Goal: Task Accomplishment & Management: Use online tool/utility

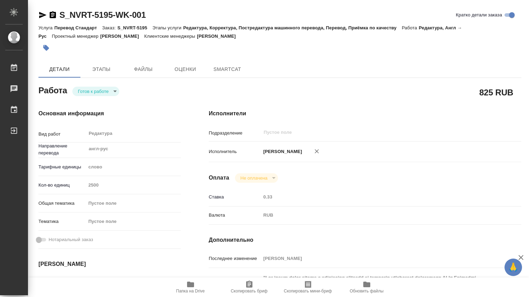
type textarea "x"
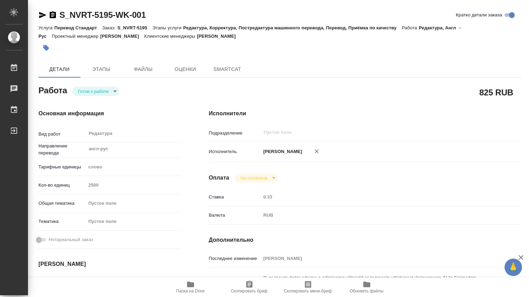
type textarea "x"
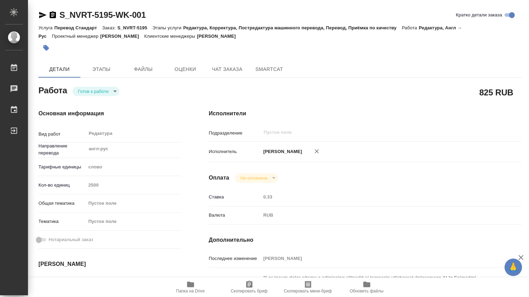
type textarea "x"
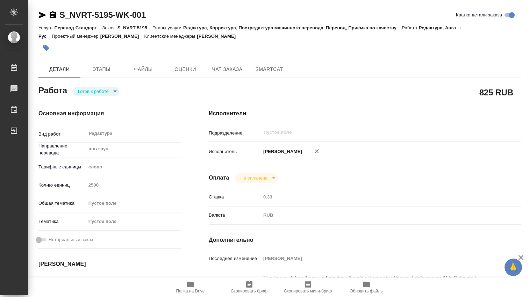
click at [115, 91] on body "🙏 .cls-1 fill:#fff; AWATERA Dmitrieva Olga Работы Чаты График Выйти S_NVRT-5195…" at bounding box center [264, 148] width 529 height 297
type textarea "x"
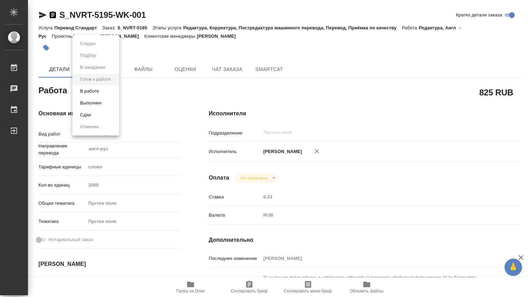
type textarea "x"
click at [99, 93] on button "В работе" at bounding box center [89, 91] width 23 height 8
type textarea "x"
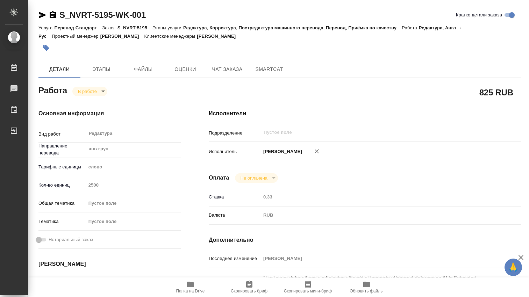
type textarea "x"
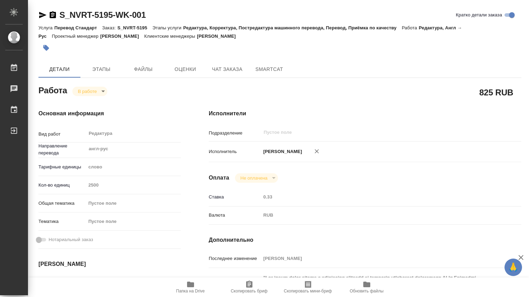
type textarea "x"
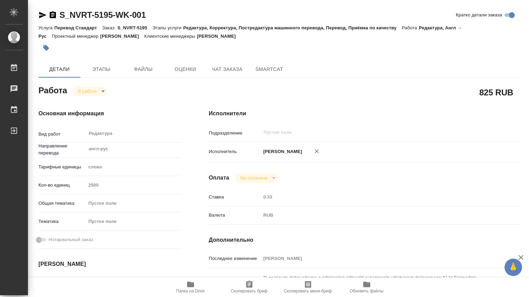
type textarea "x"
drag, startPoint x: 161, startPoint y: 19, endPoint x: 52, endPoint y: 18, distance: 108.1
click at [52, 18] on div "S_NVRT-5195-WK-001 Кратко детали заказа" at bounding box center [279, 14] width 483 height 11
copy link "S_NVRT-5195-WK-001"
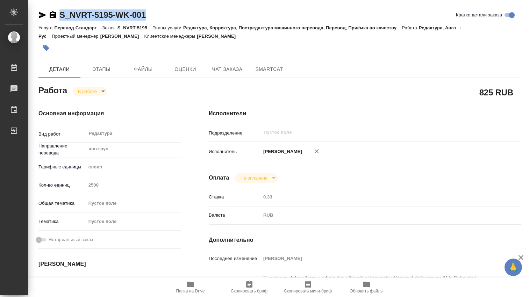
type textarea "x"
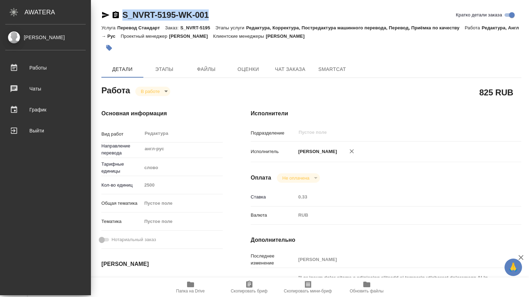
type textarea "x"
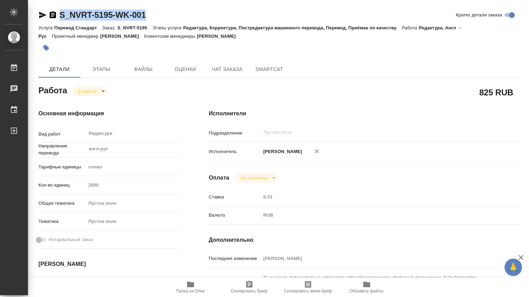
click at [192, 284] on icon "button" at bounding box center [190, 285] width 7 height 6
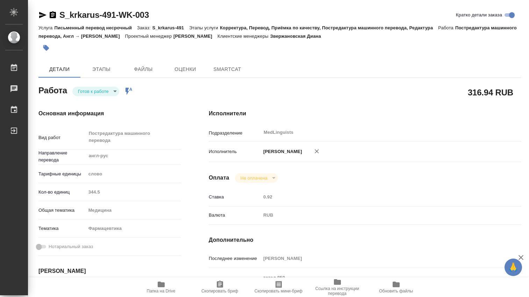
type textarea "x"
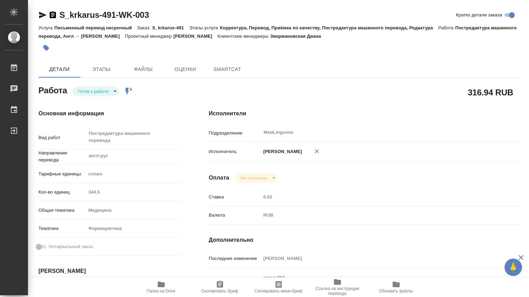
type textarea "x"
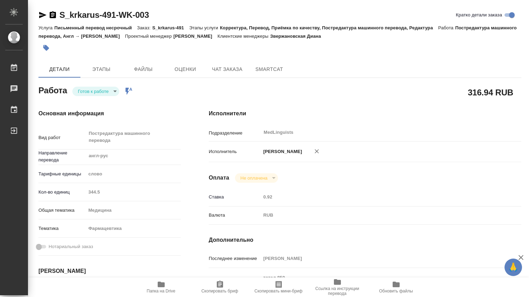
type textarea "x"
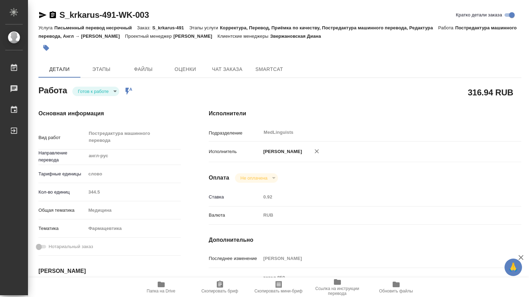
type textarea "x"
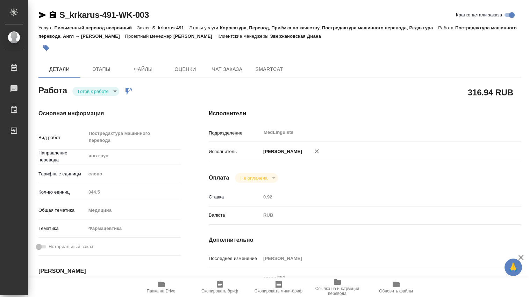
click at [117, 91] on body "🙏 .cls-1 fill:#fff; AWATERA Dmitrieva Olga Работы 0 Чаты График Выйти S_krkarus…" at bounding box center [264, 148] width 529 height 297
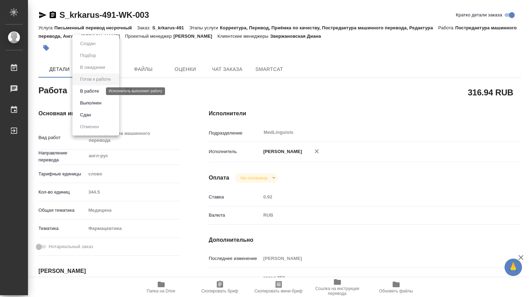
click at [100, 92] on button "В работе" at bounding box center [89, 91] width 23 height 8
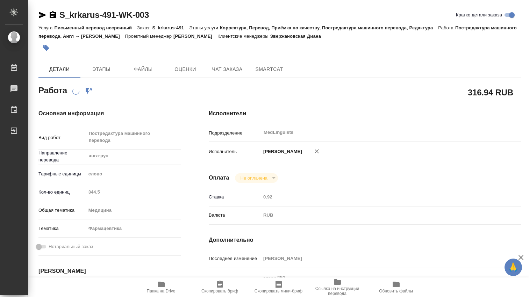
scroll to position [116, 0]
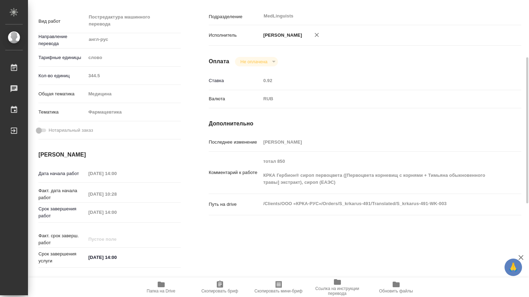
type textarea "x"
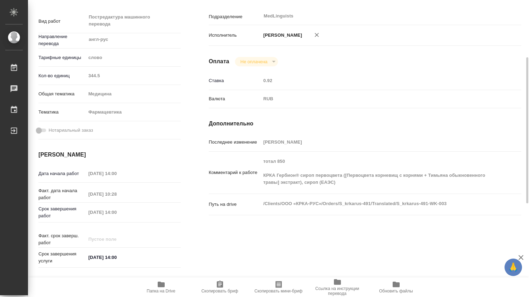
type textarea "x"
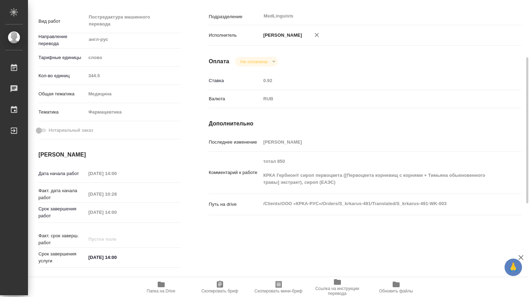
type textarea "x"
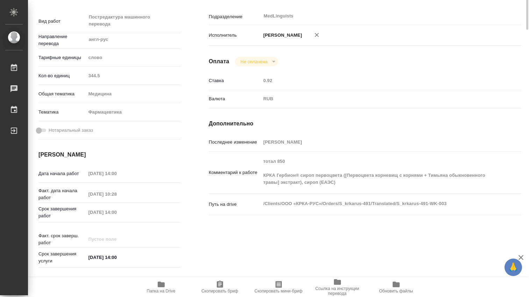
scroll to position [0, 0]
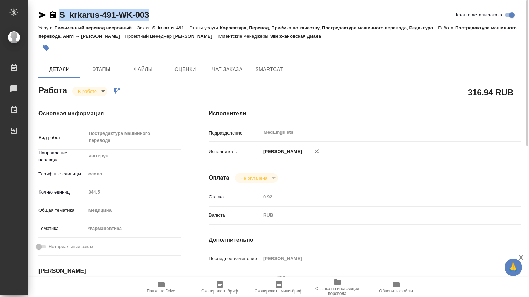
drag, startPoint x: 156, startPoint y: 15, endPoint x: 59, endPoint y: 12, distance: 96.9
click at [59, 12] on div "S_krkarus-491-WK-003 Кратко детали заказа" at bounding box center [279, 14] width 483 height 11
copy link "S_krkarus-491-WK-003"
type textarea "x"
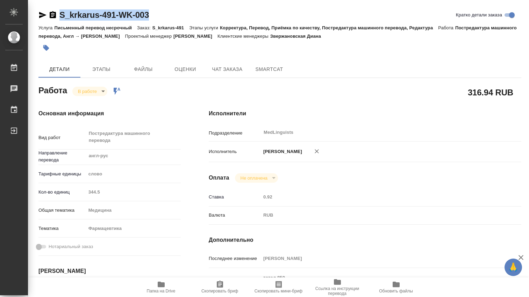
type textarea "x"
click at [157, 284] on icon "button" at bounding box center [161, 285] width 8 height 8
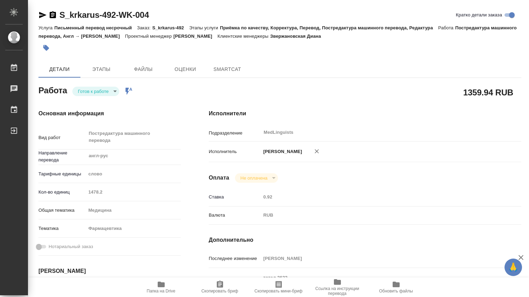
type textarea "x"
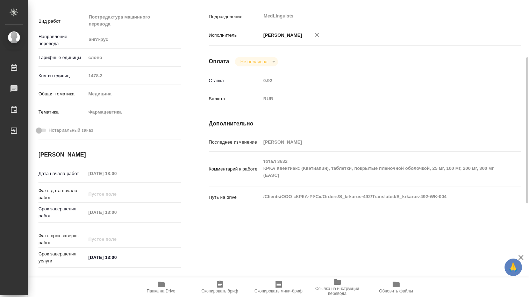
scroll to position [116, 0]
type textarea "x"
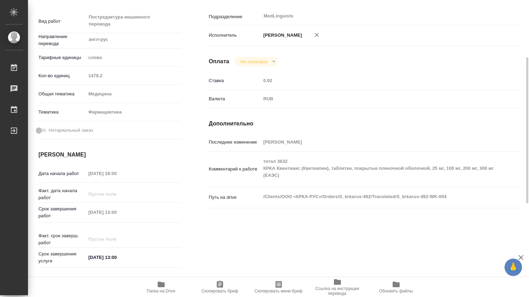
type textarea "x"
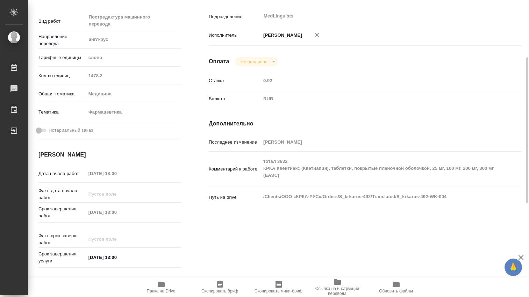
type textarea "x"
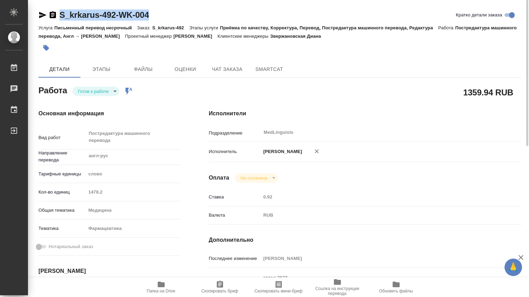
drag, startPoint x: 164, startPoint y: 13, endPoint x: 52, endPoint y: 16, distance: 111.6
click at [52, 16] on div "S_krkarus-492-WK-004 Кратко детали заказа" at bounding box center [279, 14] width 483 height 11
copy link "S_krkarus-492-WK-004"
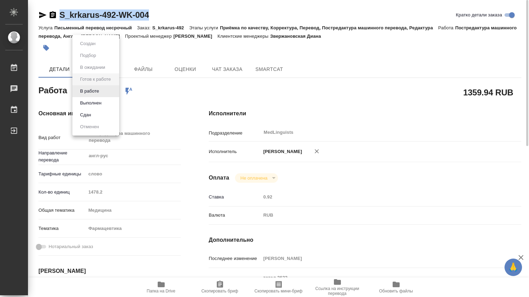
click at [115, 92] on body "🙏 .cls-1 fill:#fff; AWATERA Dmitrieva Olga Работы 0 Чаты График Выйти S_krkarus…" at bounding box center [264, 148] width 529 height 297
click at [102, 93] on li "В работе" at bounding box center [95, 91] width 47 height 12
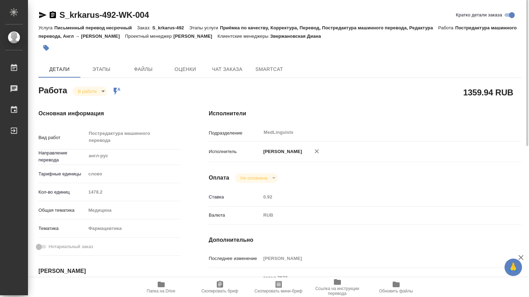
type textarea "x"
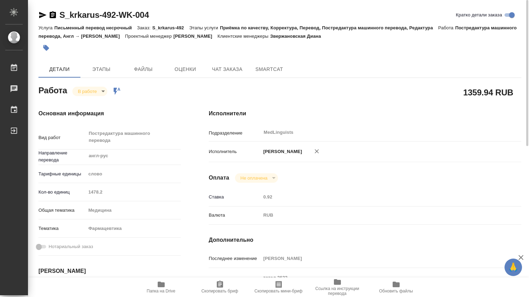
type textarea "x"
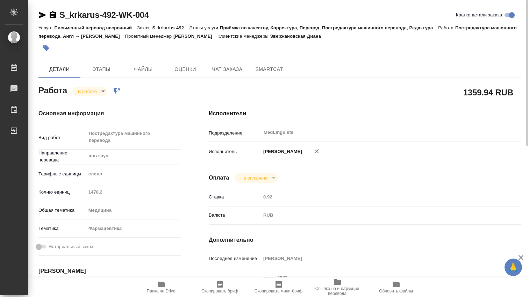
type textarea "x"
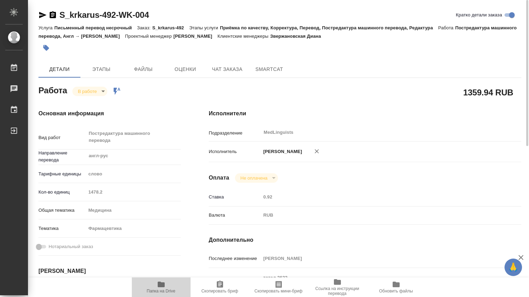
click at [160, 284] on icon "button" at bounding box center [161, 285] width 7 height 6
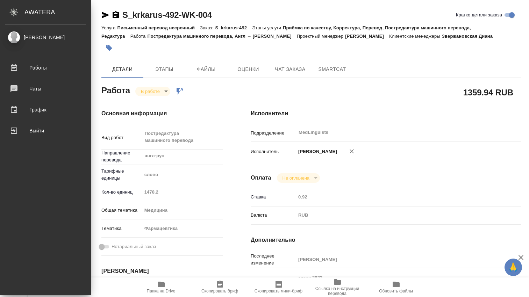
type textarea "x"
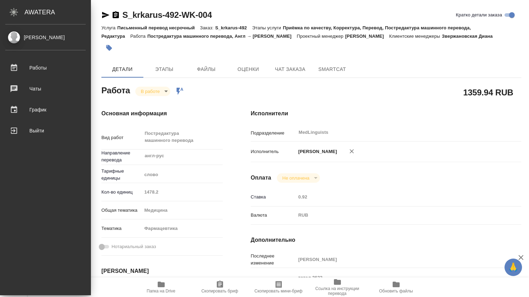
type textarea "x"
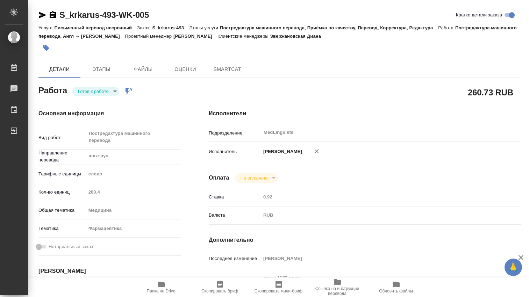
type textarea "x"
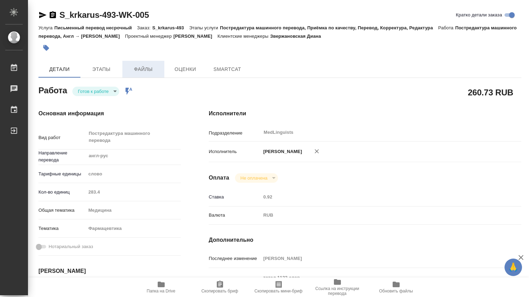
type textarea "x"
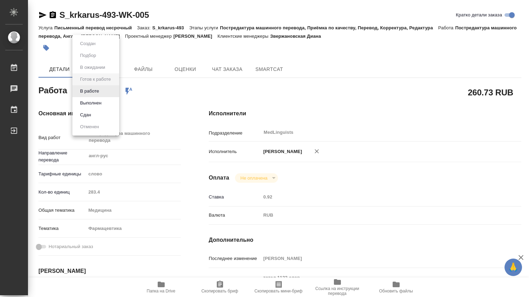
click at [115, 92] on body "🙏 .cls-1 fill:#fff; AWATERA [PERSON_NAME] Чаты График Выйти S_krkarus-493-WK-00…" at bounding box center [264, 148] width 529 height 297
type textarea "x"
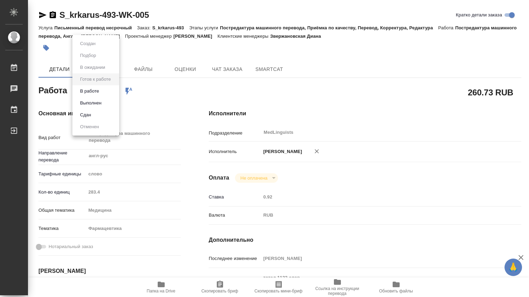
type textarea "x"
click at [108, 91] on li "В работе" at bounding box center [95, 91] width 47 height 12
type textarea "x"
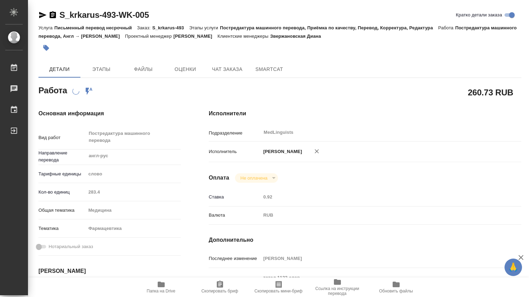
type textarea "x"
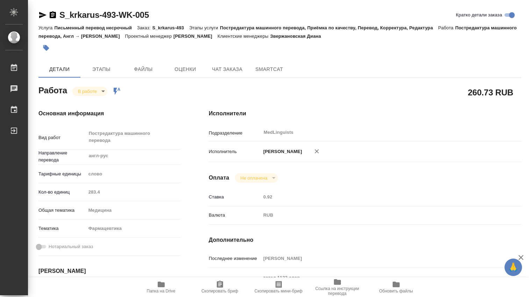
type textarea "x"
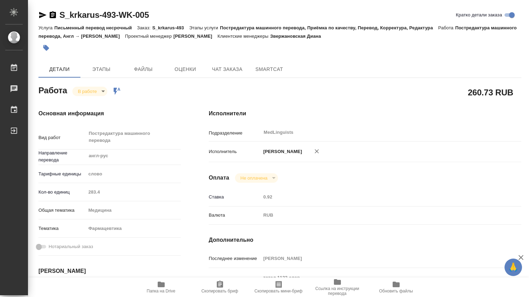
type textarea "x"
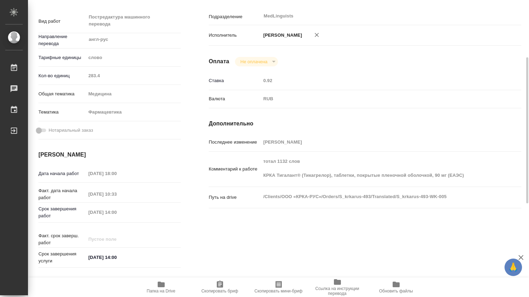
type textarea "x"
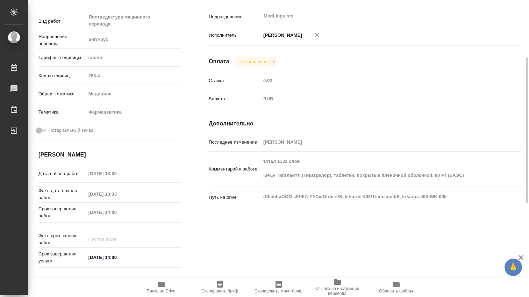
scroll to position [0, 0]
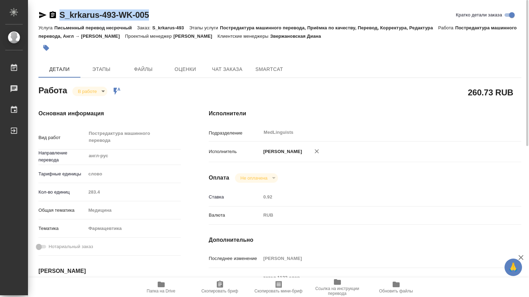
drag, startPoint x: 157, startPoint y: 16, endPoint x: 57, endPoint y: 14, distance: 100.1
click at [57, 14] on div "S_krkarus-493-WK-005 [PERSON_NAME] детали заказа" at bounding box center [279, 14] width 483 height 11
copy link "S_krkarus-493-WK-005"
click at [162, 286] on icon "button" at bounding box center [161, 285] width 7 height 6
